Goal: Task Accomplishment & Management: Use online tool/utility

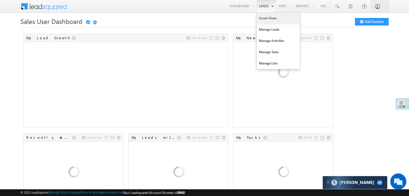
click at [263, 17] on link "Smart Views" at bounding box center [278, 18] width 43 height 11
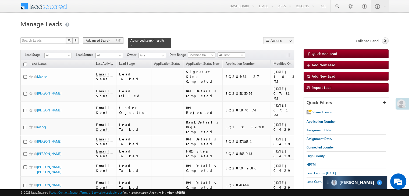
click at [109, 43] on div "Advanced Search" at bounding box center [103, 40] width 41 height 6
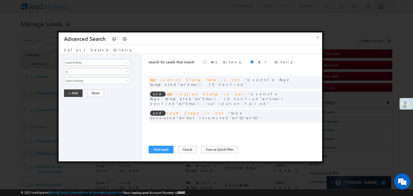
click at [162, 154] on div "Search for Leads that match Any Criteria All Criteria Note that the current tri…" at bounding box center [236, 108] width 174 height 108
click at [162, 150] on button "Find Leads" at bounding box center [161, 150] width 25 height 8
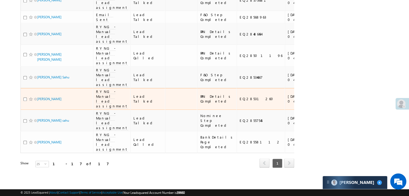
scroll to position [393, 0]
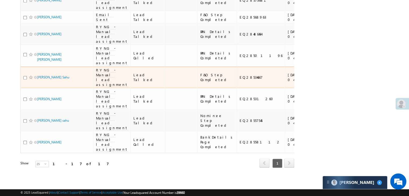
click at [25, 80] on input "checkbox" at bounding box center [24, 77] width 3 height 3
checkbox input "true"
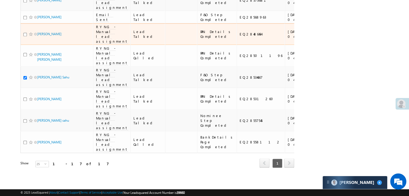
scroll to position [312, 0]
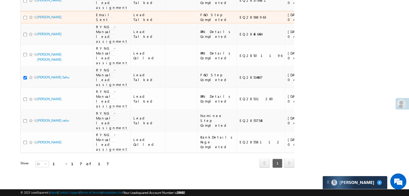
click at [24, 19] on input "checkbox" at bounding box center [24, 17] width 3 height 3
checkbox input "true"
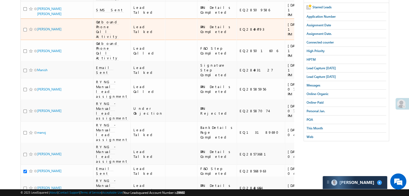
scroll to position [97, 0]
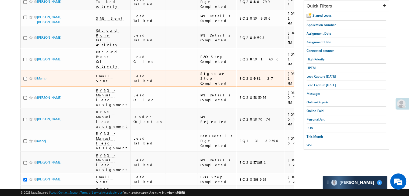
click at [26, 81] on input "checkbox" at bounding box center [24, 78] width 3 height 3
checkbox input "true"
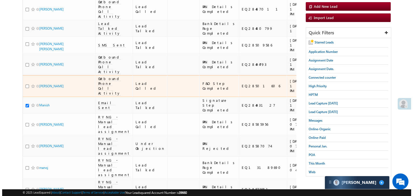
scroll to position [16, 0]
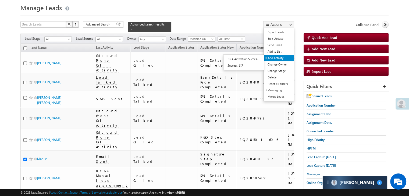
click at [274, 56] on link "Add Activity" at bounding box center [279, 58] width 30 height 6
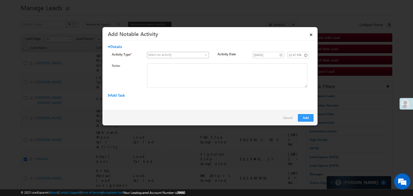
click at [194, 54] on span at bounding box center [174, 55] width 55 height 5
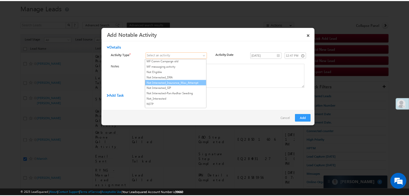
scroll to position [458, 0]
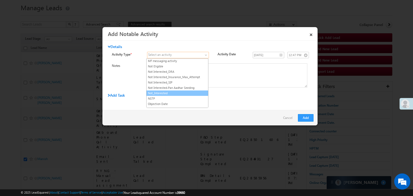
click at [178, 91] on link "Not_Interested" at bounding box center [178, 93] width 62 height 5
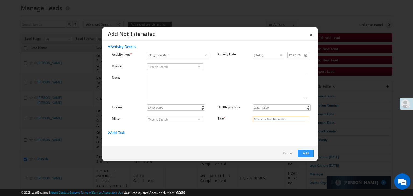
click at [280, 119] on input "Manish - Not_Interested" at bounding box center [281, 119] width 57 height 6
click at [280, 118] on input "Title *" at bounding box center [281, 119] width 57 height 6
type input "na"
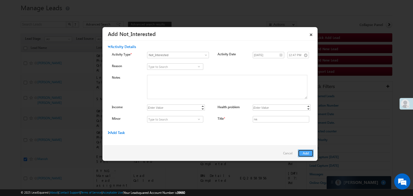
click at [308, 154] on button "Add" at bounding box center [306, 154] width 16 height 8
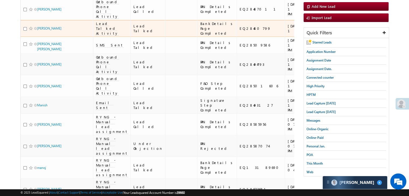
scroll to position [16, 0]
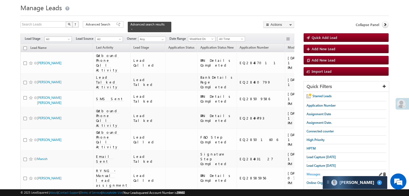
click at [312, 173] on span "Messages" at bounding box center [314, 175] width 14 height 4
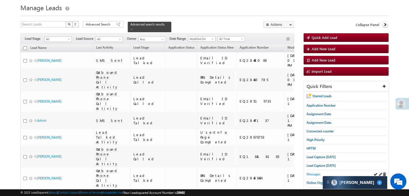
click at [310, 175] on span "Messages" at bounding box center [314, 175] width 14 height 4
